Goal: Check status: Check status

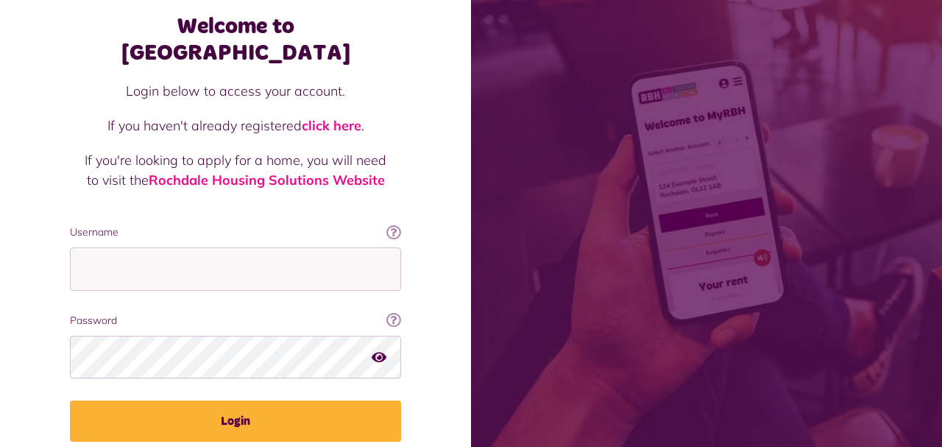
scroll to position [118, 0]
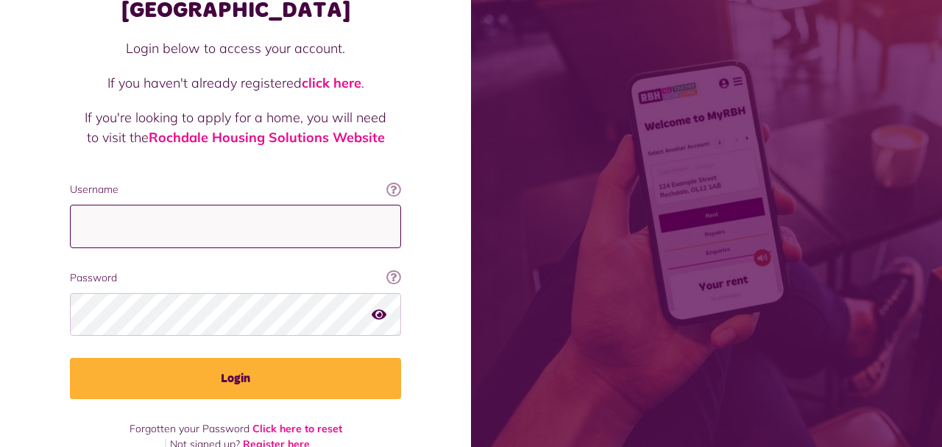
type input "**********"
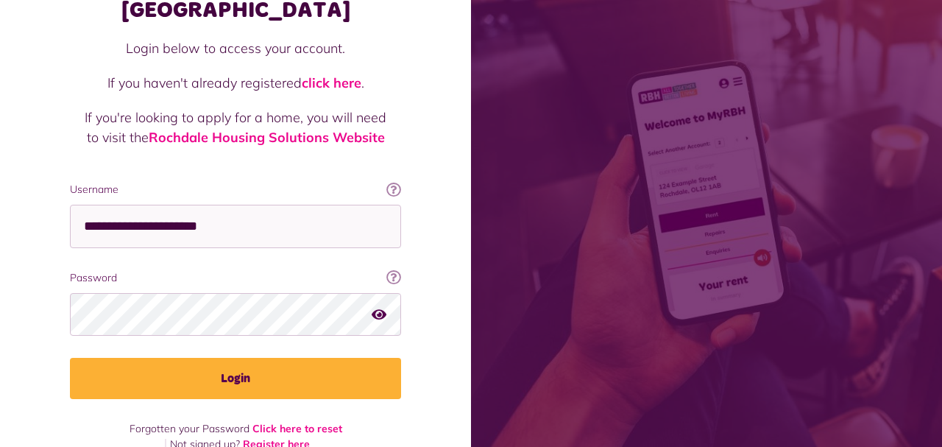
click at [241, 377] on div "**********" at bounding box center [235, 204] width 361 height 496
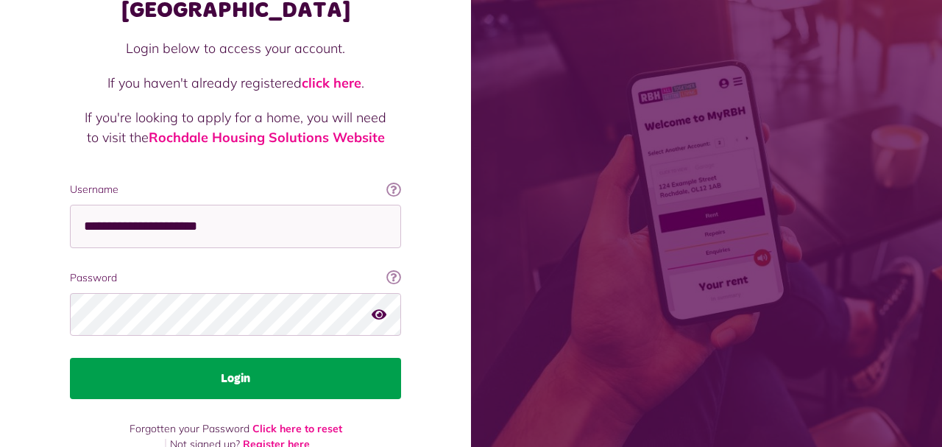
click at [234, 358] on button "Login" at bounding box center [235, 378] width 331 height 41
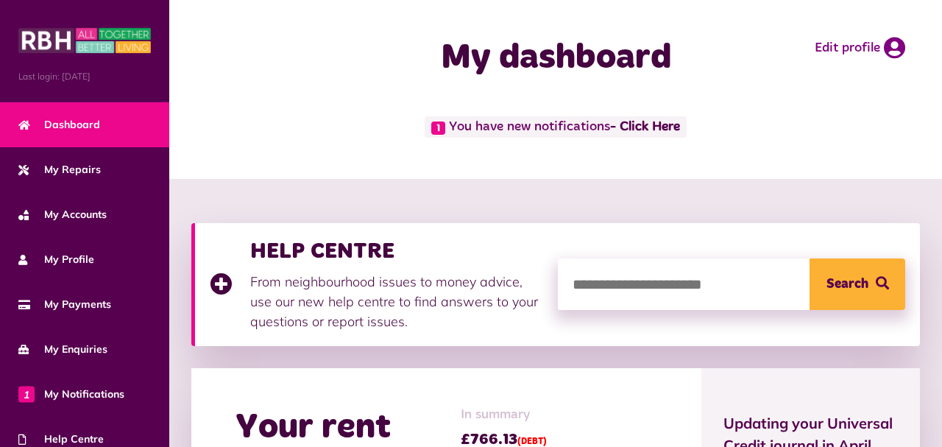
click at [473, 138] on span "1 You have new notifications - Click Here" at bounding box center [555, 126] width 261 height 21
click at [610, 134] on link "- Click Here" at bounding box center [645, 127] width 70 height 13
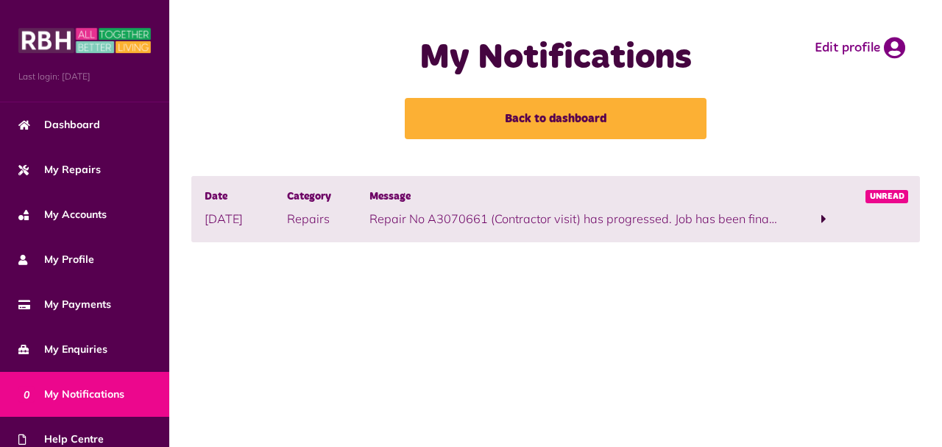
click at [802, 229] on span at bounding box center [824, 219] width 82 height 20
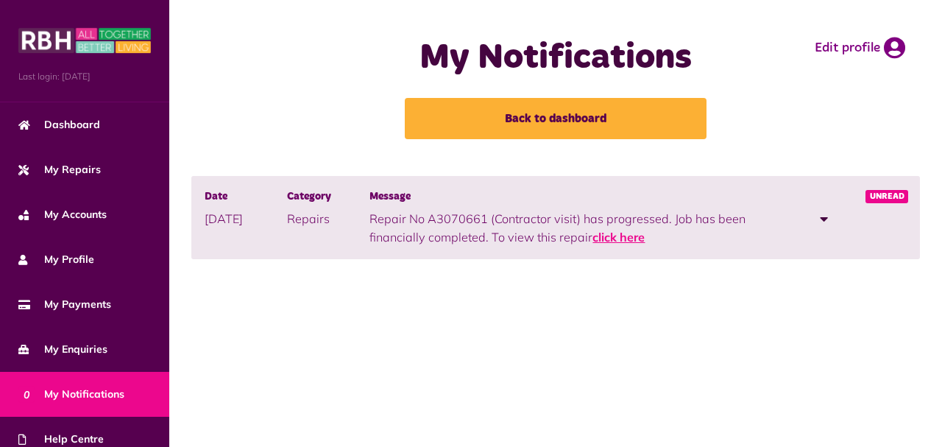
click at [592, 244] on link "click here" at bounding box center [618, 237] width 52 height 15
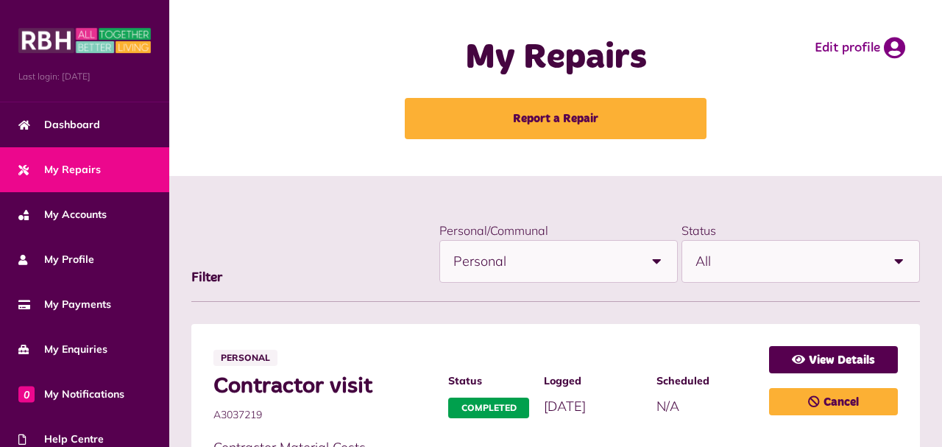
click at [0, 0] on img at bounding box center [0, 0] width 0 height 0
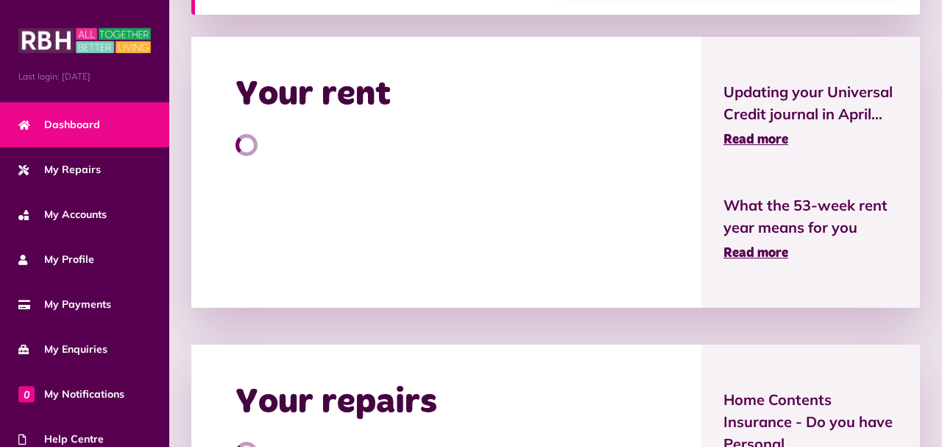
scroll to position [343, 0]
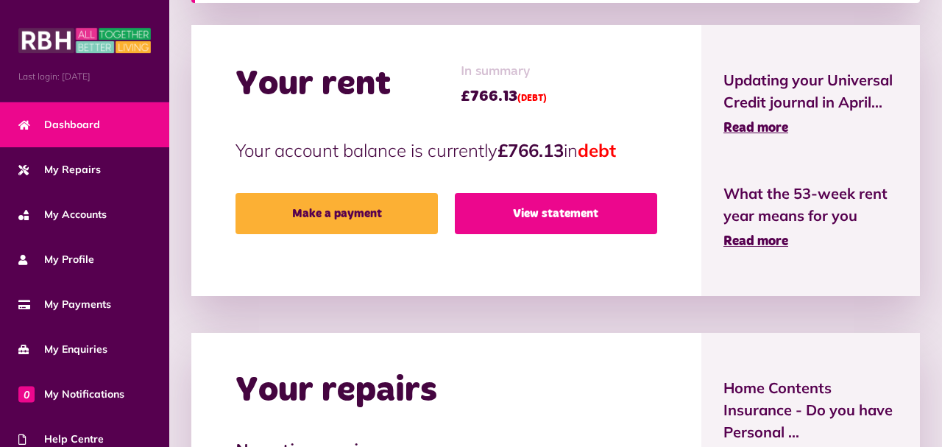
click at [581, 200] on link "View statement" at bounding box center [556, 213] width 202 height 41
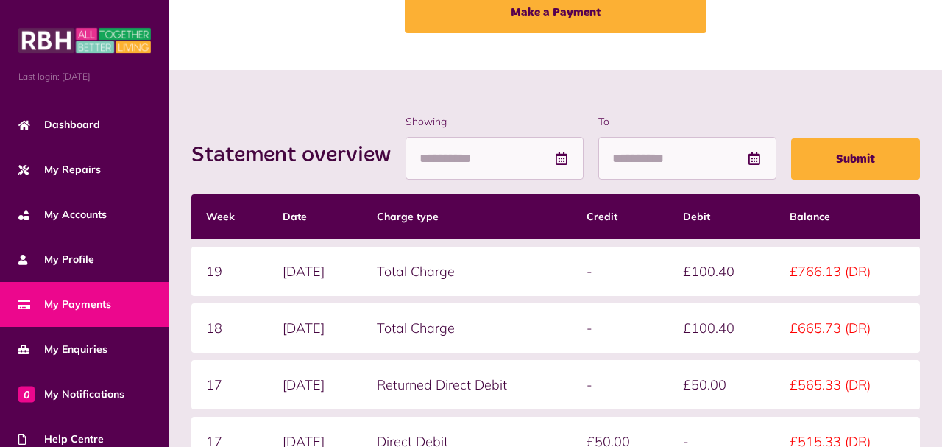
scroll to position [104, 0]
